Goal: Task Accomplishment & Management: Use online tool/utility

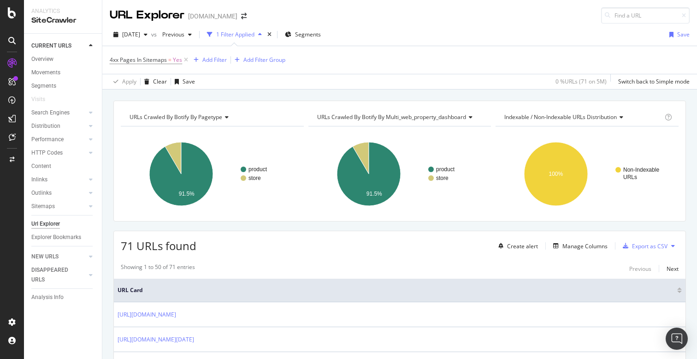
scroll to position [752, 0]
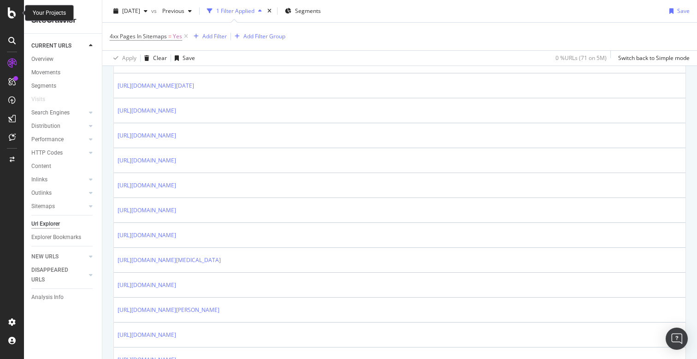
click at [13, 9] on icon at bounding box center [12, 12] width 8 height 11
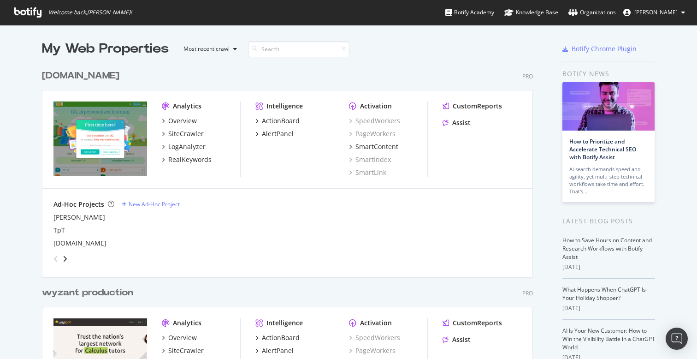
scroll to position [2048, 499]
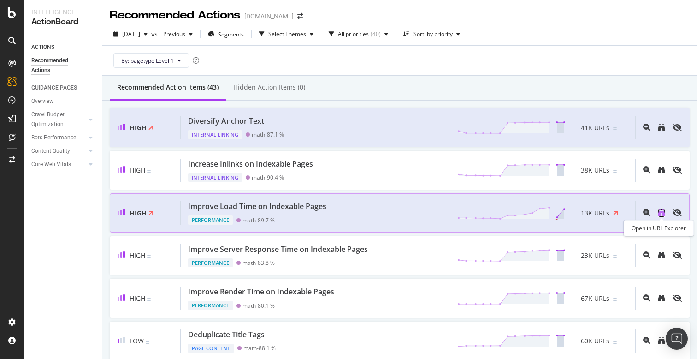
click at [664, 212] on icon "binoculars" at bounding box center [661, 212] width 7 height 7
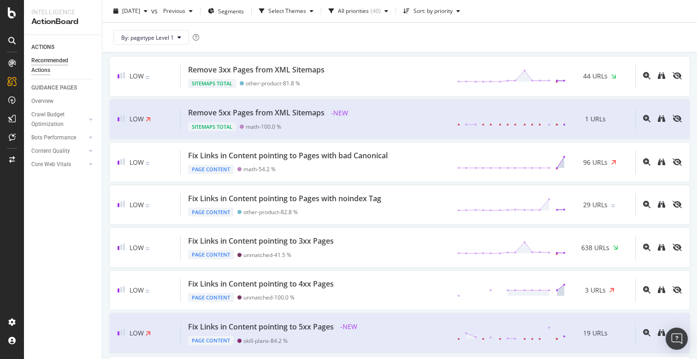
scroll to position [743, 0]
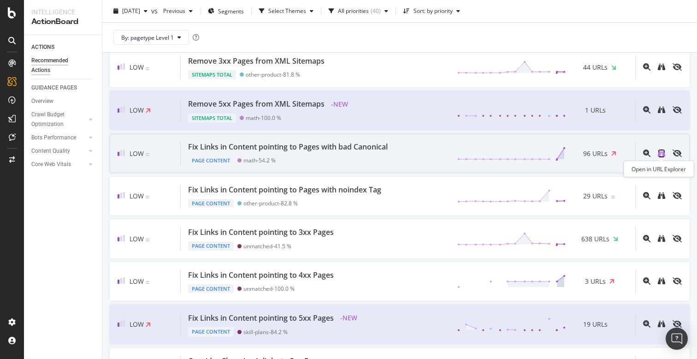
click at [659, 154] on icon "binoculars" at bounding box center [661, 152] width 7 height 7
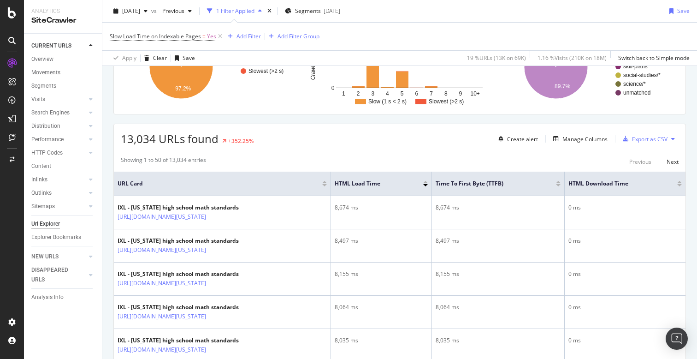
scroll to position [111, 0]
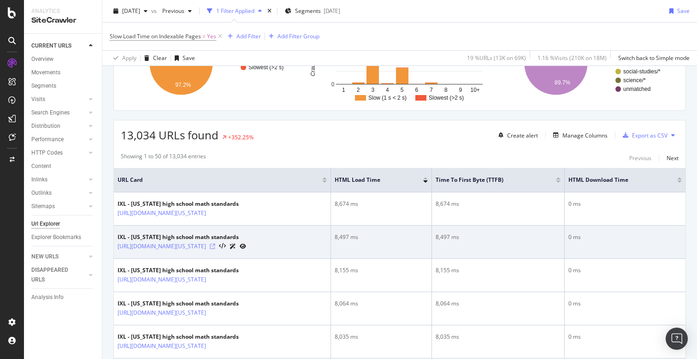
click at [215, 249] on icon at bounding box center [213, 246] width 6 height 6
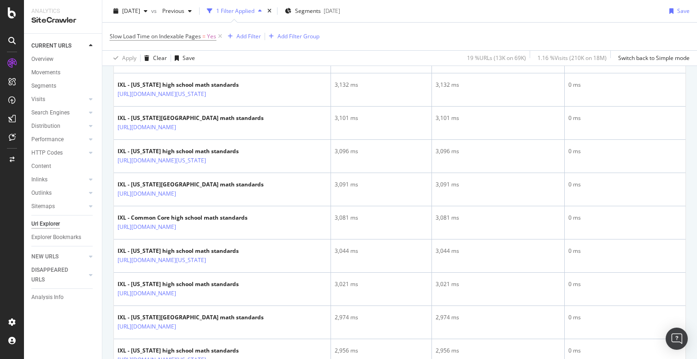
scroll to position [2052, 0]
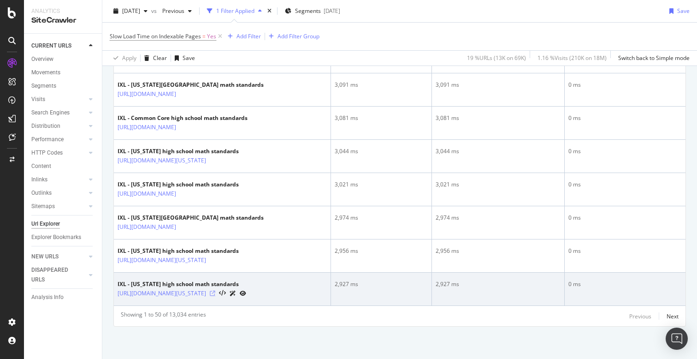
click at [215, 291] on icon at bounding box center [213, 294] width 6 height 6
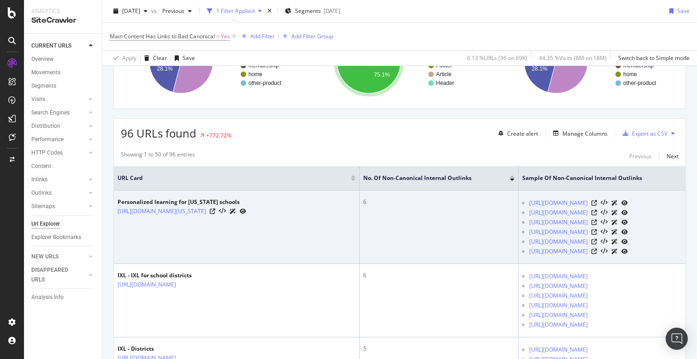
scroll to position [120, 0]
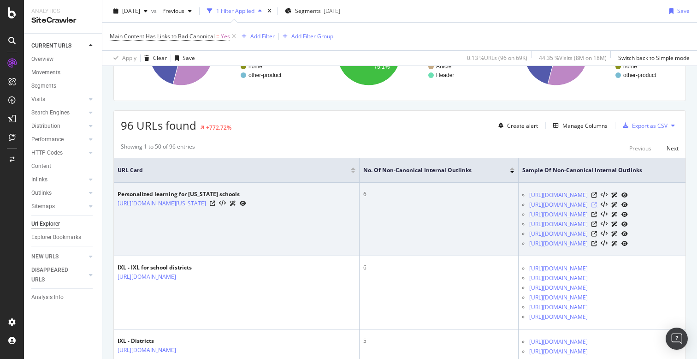
click at [597, 204] on icon at bounding box center [595, 205] width 6 height 6
click at [210, 205] on icon at bounding box center [213, 204] width 6 height 6
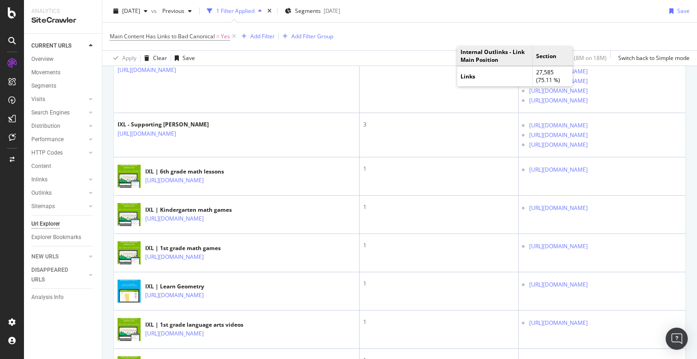
scroll to position [523, 0]
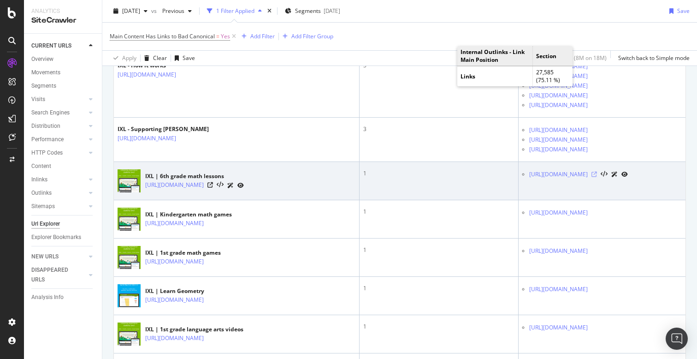
click at [597, 177] on icon at bounding box center [595, 175] width 6 height 6
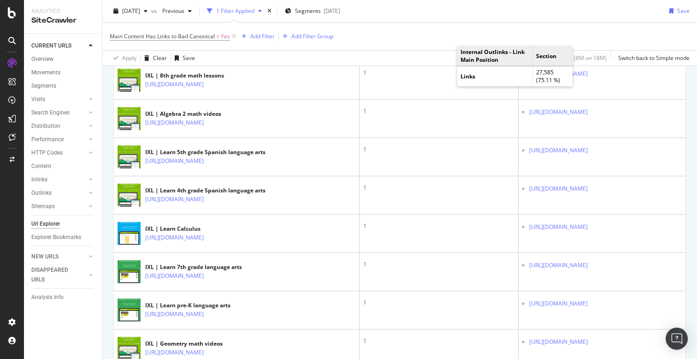
scroll to position [1016, 0]
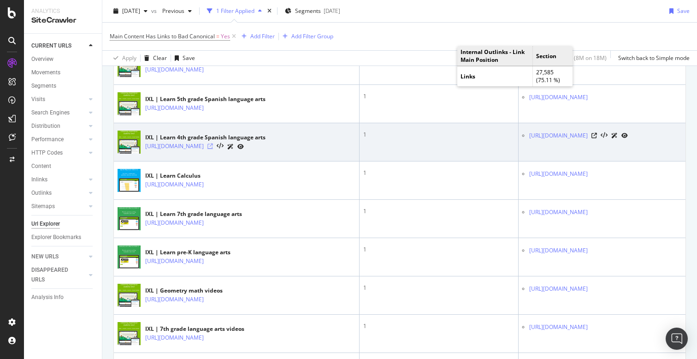
click at [213, 149] on icon at bounding box center [211, 146] width 6 height 6
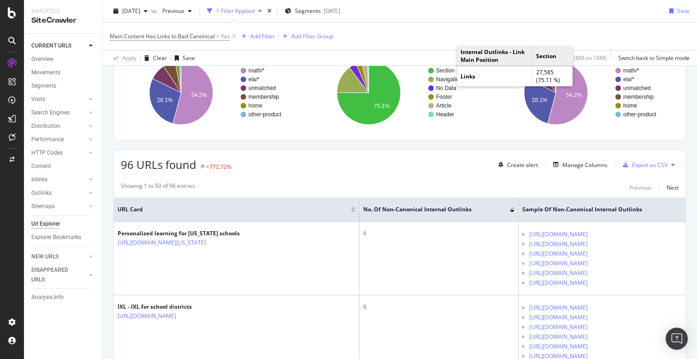
scroll to position [0, 0]
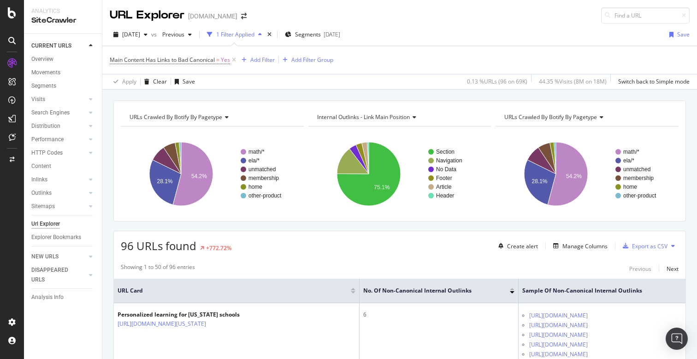
click at [370, 93] on div "URLs Crawled By Botify By pagetype Chart (by Value) Table Expand Export as CSV …" at bounding box center [399, 100] width 595 height 22
click at [639, 249] on div "Export as CSV" at bounding box center [650, 246] width 36 height 8
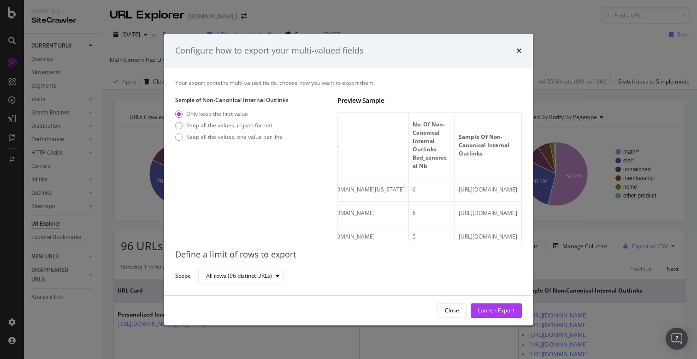
scroll to position [0, 171]
click at [488, 311] on div "Launch Export" at bounding box center [496, 310] width 36 height 8
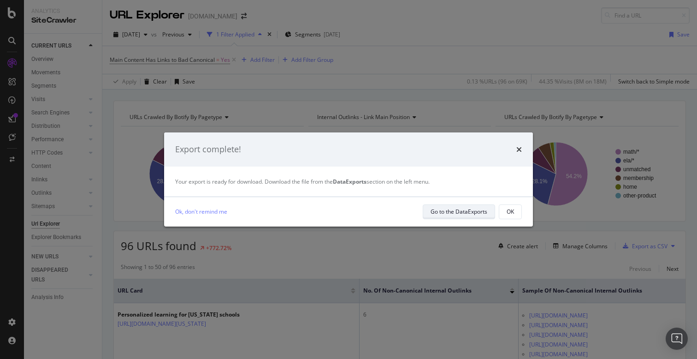
click at [451, 211] on div "Go to the DataExports" at bounding box center [459, 212] width 57 height 8
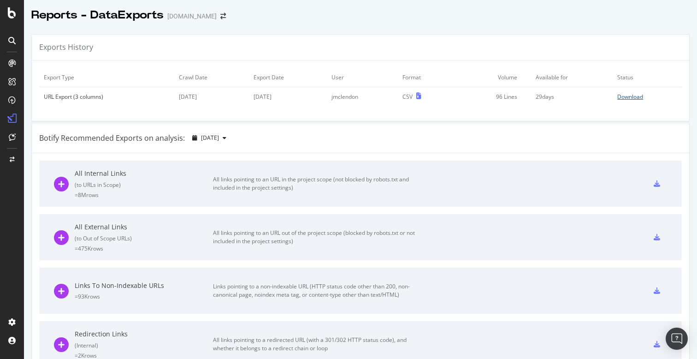
click at [634, 98] on div "Download" at bounding box center [630, 97] width 26 height 8
click at [423, 21] on div "Reports - DataExports ixl.com" at bounding box center [360, 11] width 673 height 23
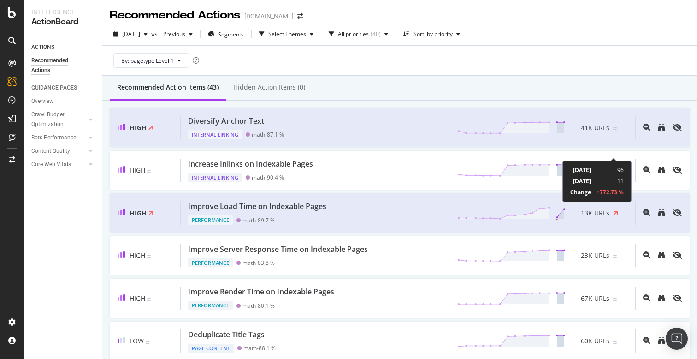
scroll to position [743, 0]
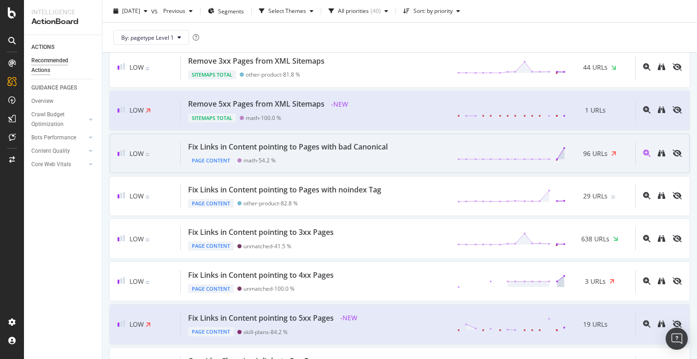
click at [378, 150] on div "Fix Links in Content pointing to Pages with bad Canonical" at bounding box center [288, 147] width 200 height 11
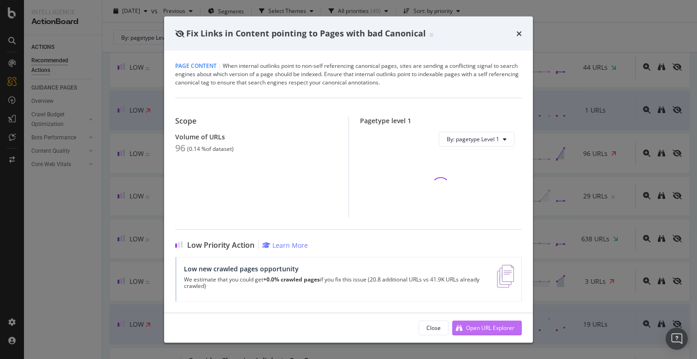
click at [486, 324] on div "Open URL Explorer" at bounding box center [490, 328] width 48 height 8
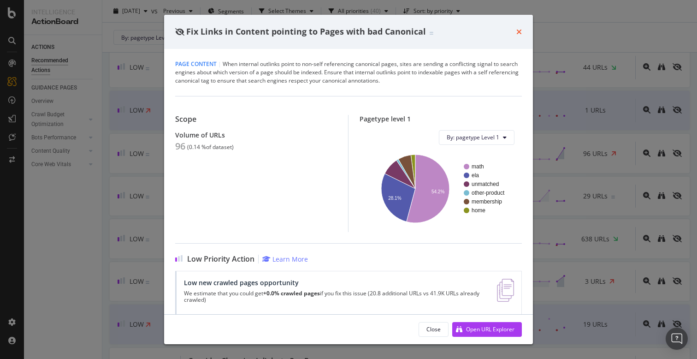
click at [517, 30] on icon "times" at bounding box center [519, 31] width 6 height 7
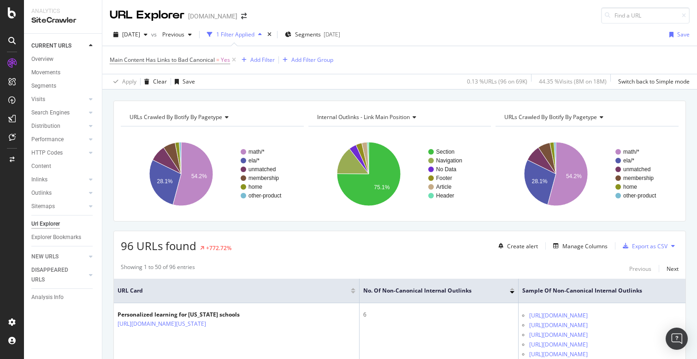
click at [465, 37] on div "[DATE] vs Previous 1 Filter Applied Segments [DATE] Save" at bounding box center [399, 36] width 595 height 18
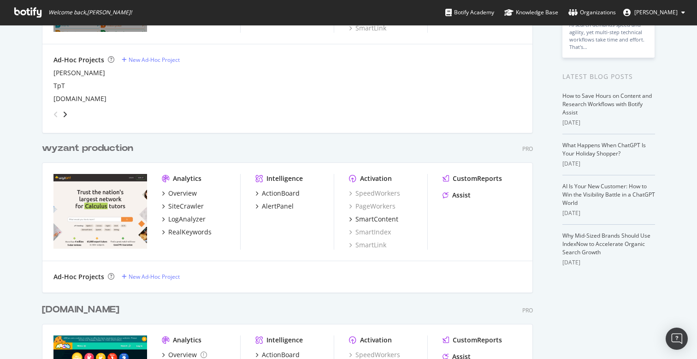
scroll to position [167, 0]
